Goal: Navigation & Orientation: Find specific page/section

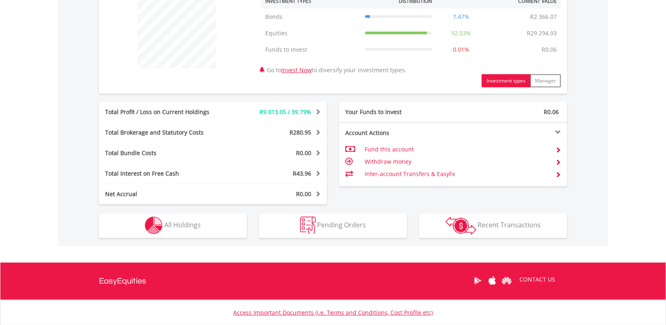
scroll to position [339, 0]
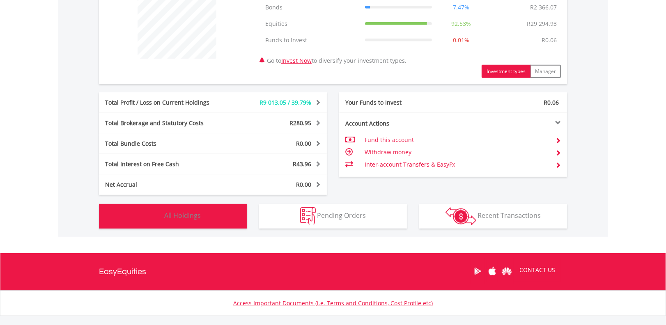
click at [209, 220] on button "Holdings All Holdings" at bounding box center [173, 216] width 148 height 25
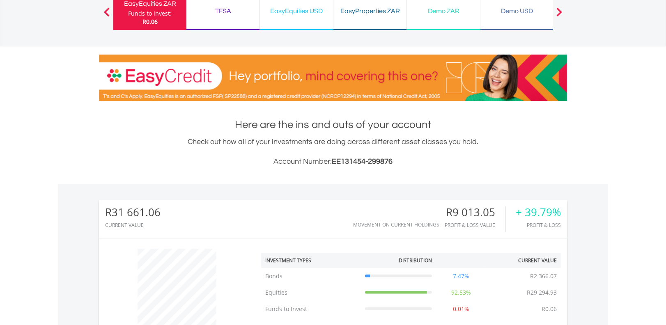
scroll to position [0, 0]
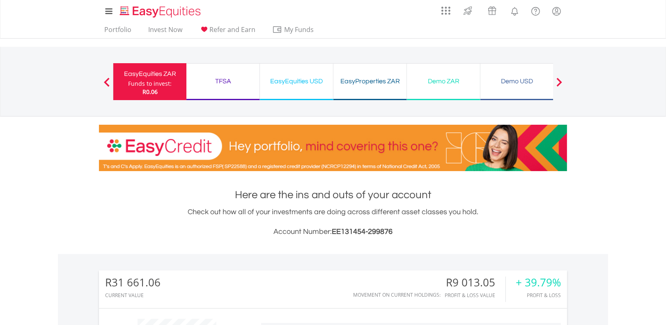
click at [226, 89] on div "TFSA Funds to invest: R0.06" at bounding box center [222, 81] width 73 height 37
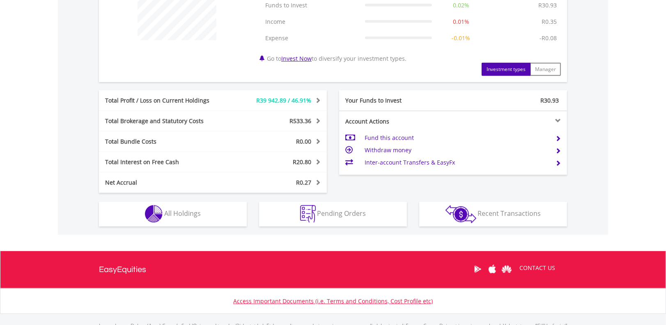
scroll to position [371, 0]
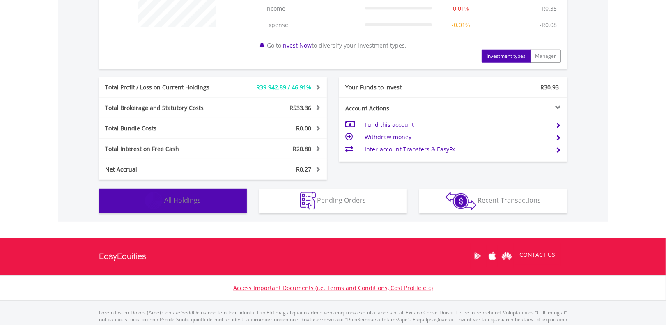
click at [204, 197] on button "Holdings All Holdings" at bounding box center [173, 201] width 148 height 25
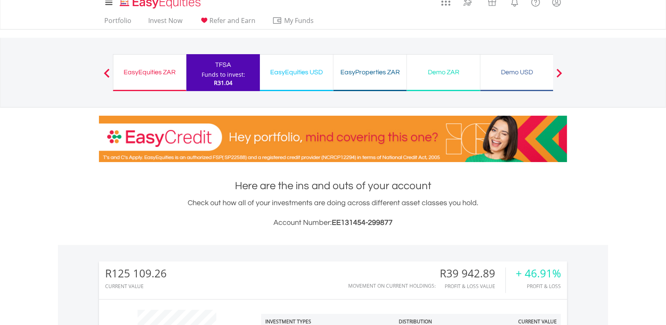
scroll to position [0, 0]
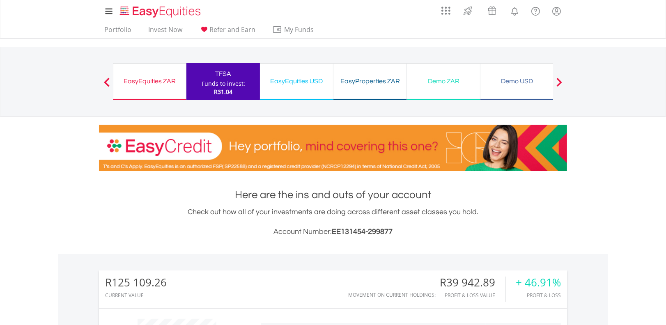
click at [311, 78] on div "EasyEquities USD" at bounding box center [296, 81] width 63 height 11
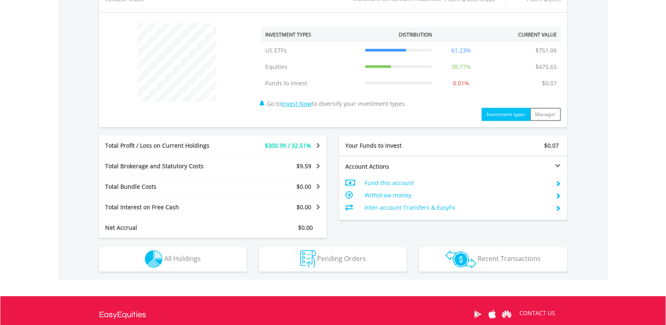
scroll to position [315, 0]
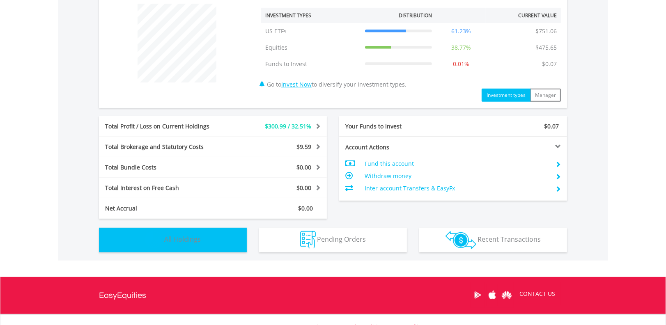
click at [204, 234] on button "Holdings All Holdings" at bounding box center [173, 240] width 148 height 25
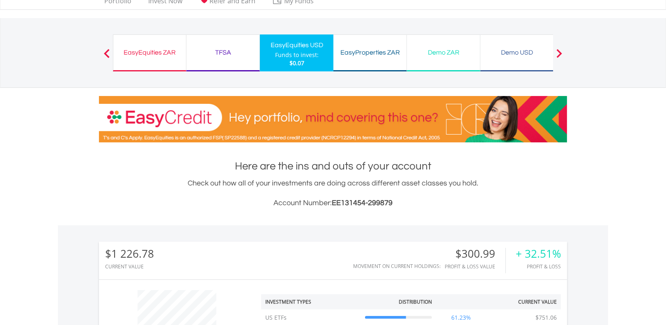
scroll to position [0, 0]
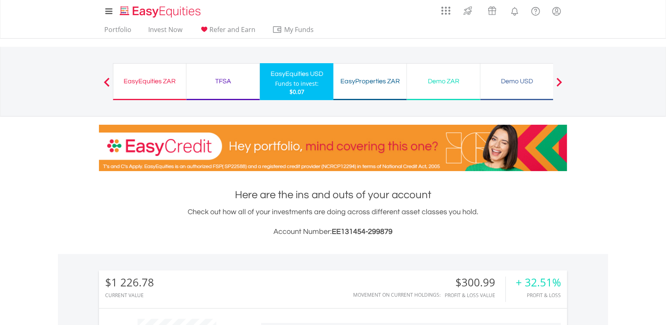
click at [361, 79] on div "EasyProperties ZAR" at bounding box center [369, 81] width 63 height 11
